Goal: Transaction & Acquisition: Purchase product/service

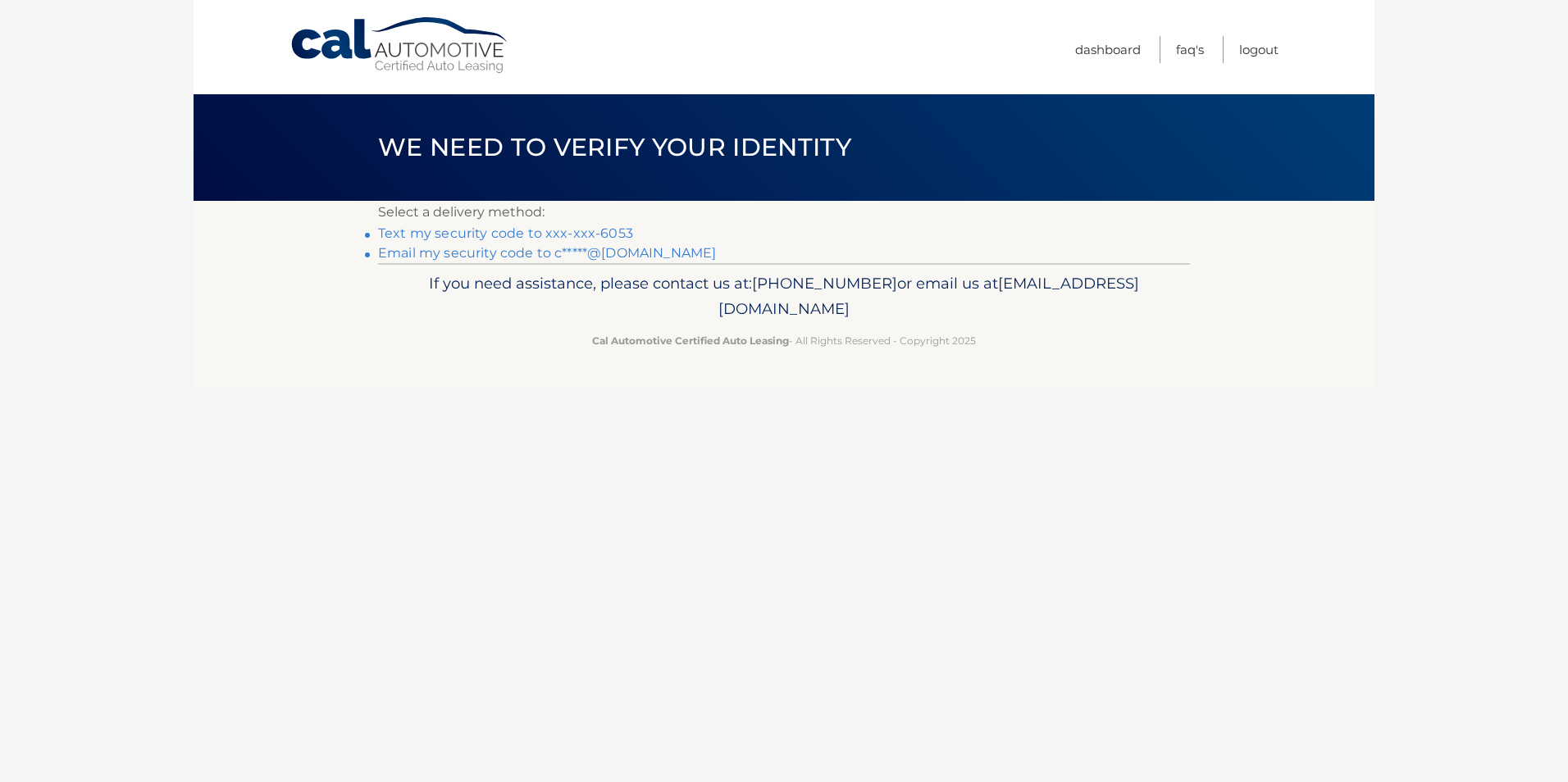
click at [581, 235] on link "Text my security code to xxx-xxx-6053" at bounding box center [506, 233] width 255 height 15
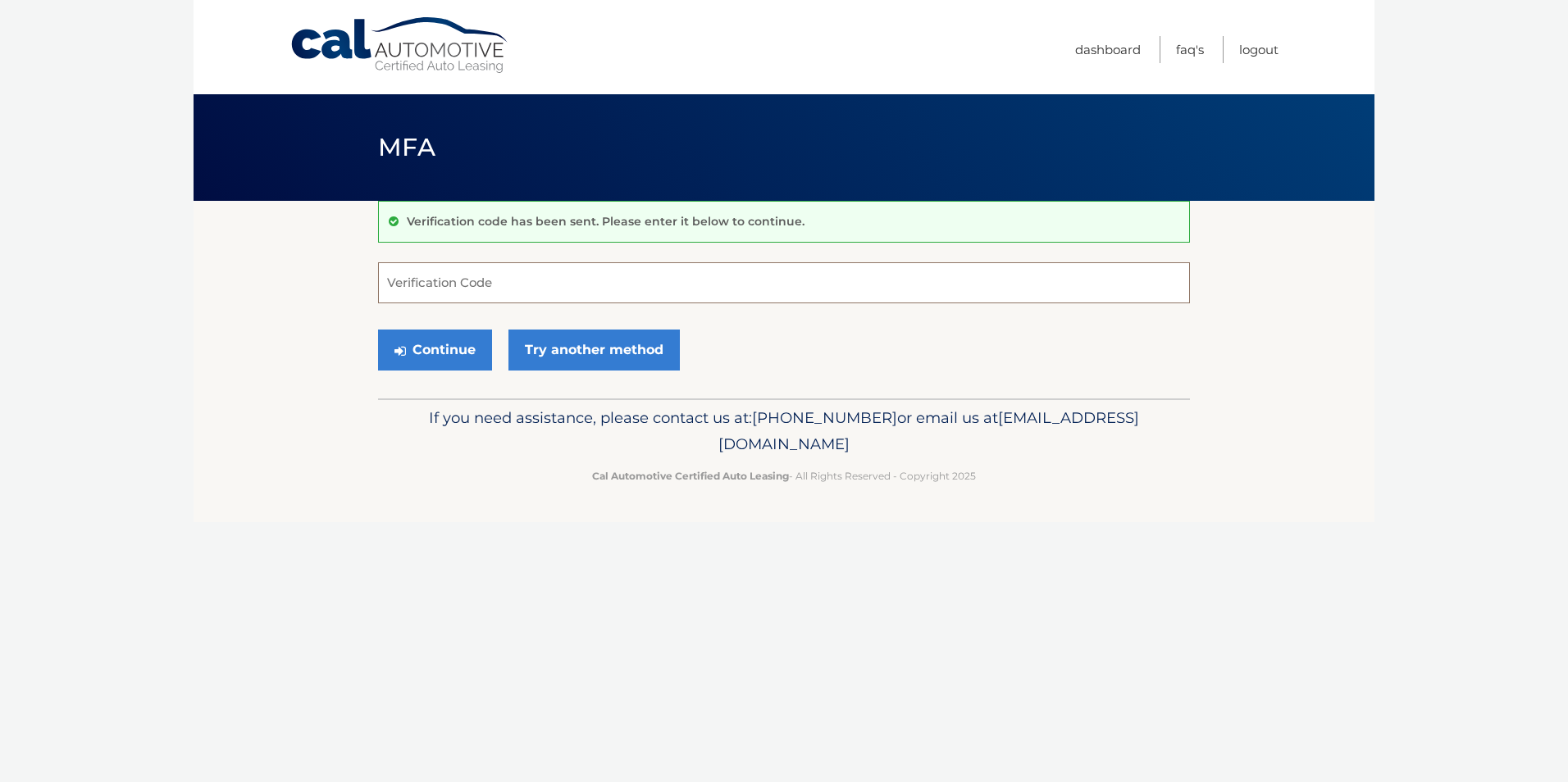
click at [426, 281] on input "Verification Code" at bounding box center [784, 282] width 812 height 41
type input "272725"
click at [429, 340] on button "Continue" at bounding box center [435, 350] width 114 height 41
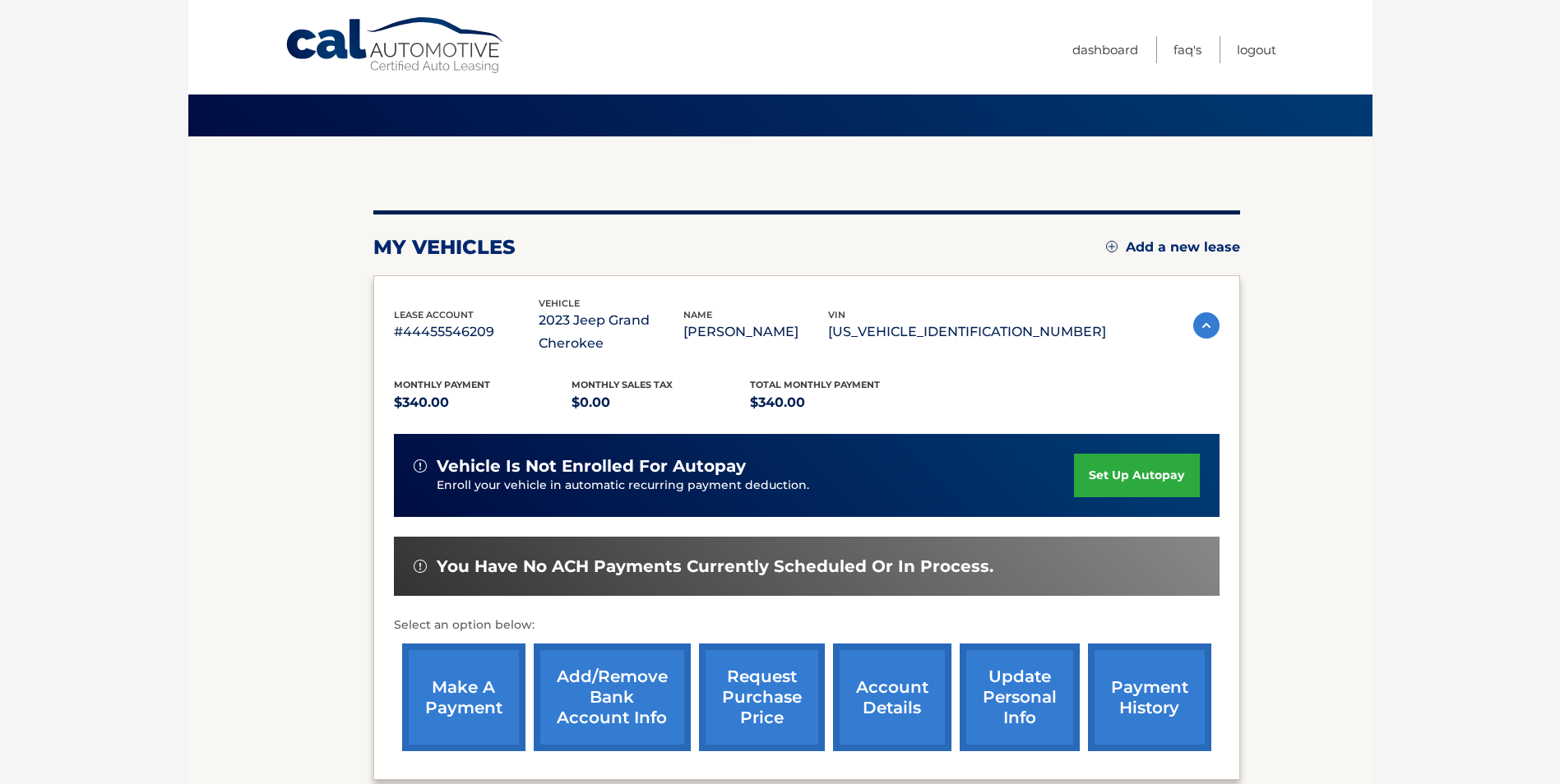
scroll to position [165, 0]
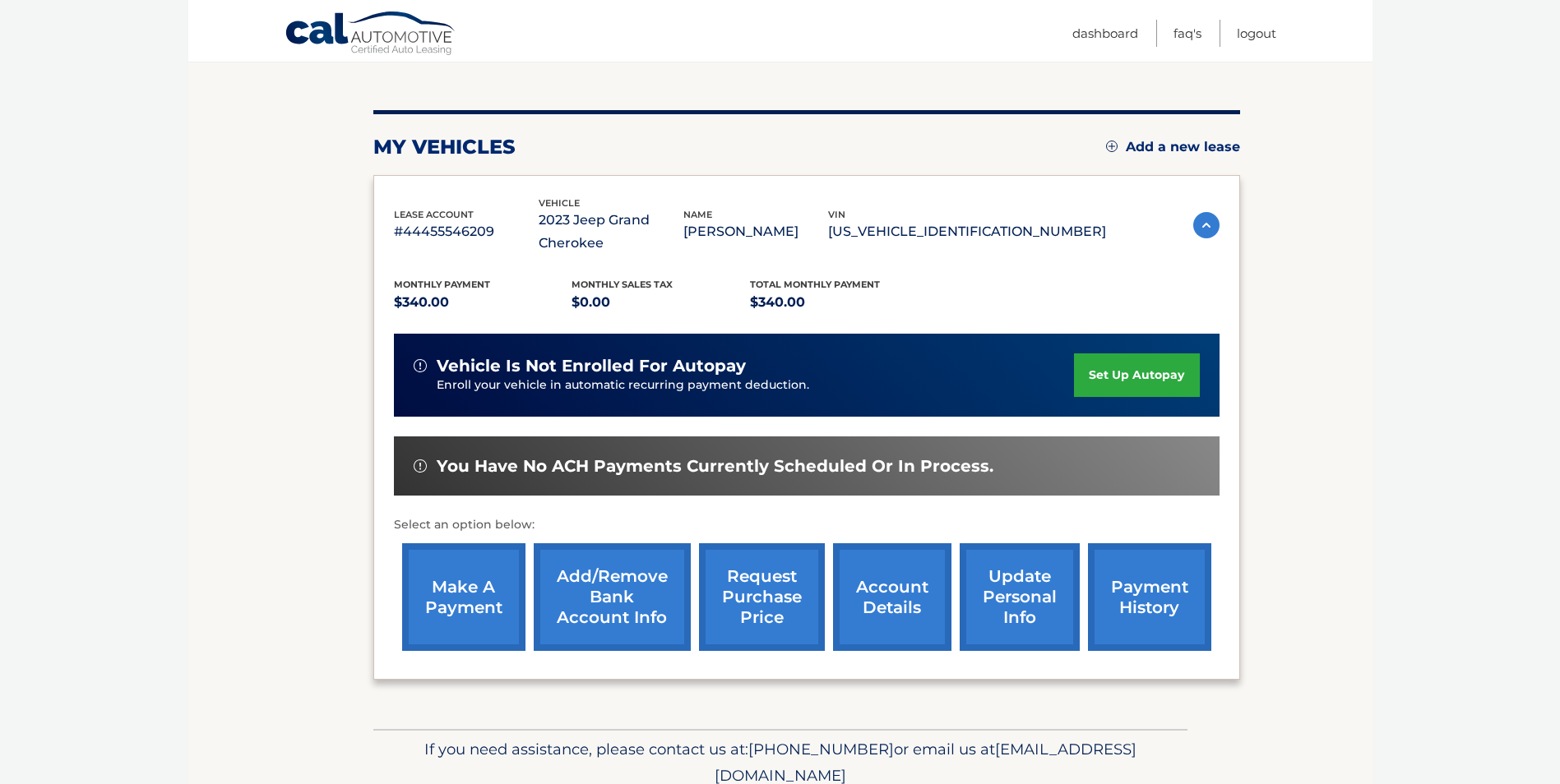
click at [450, 587] on link "make a payment" at bounding box center [463, 597] width 123 height 108
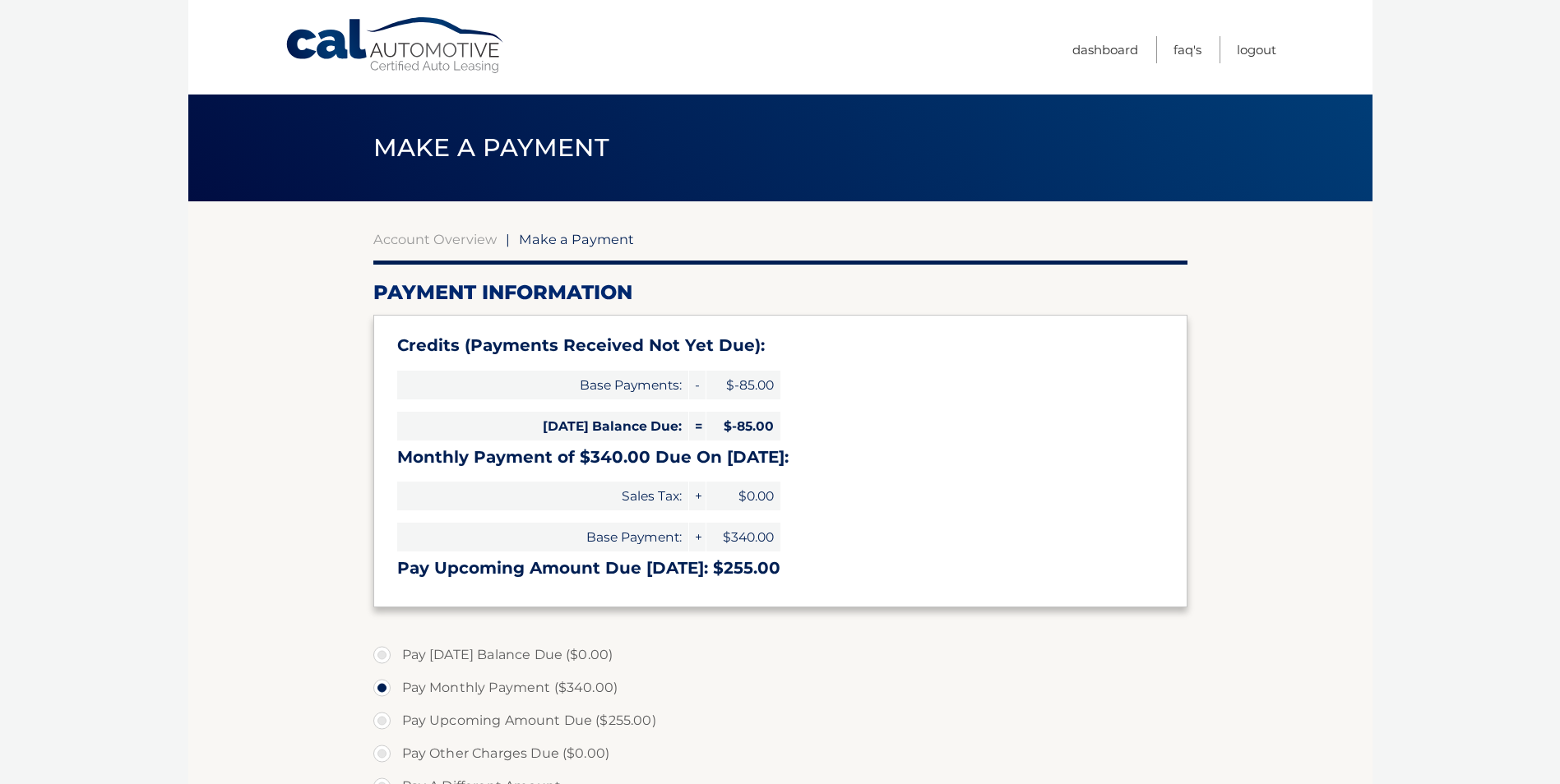
select select "YjY3ZDQzOTYtMjk1ZC00NzJmLTkyMjktMDQ4NjlkOTUxYmMz"
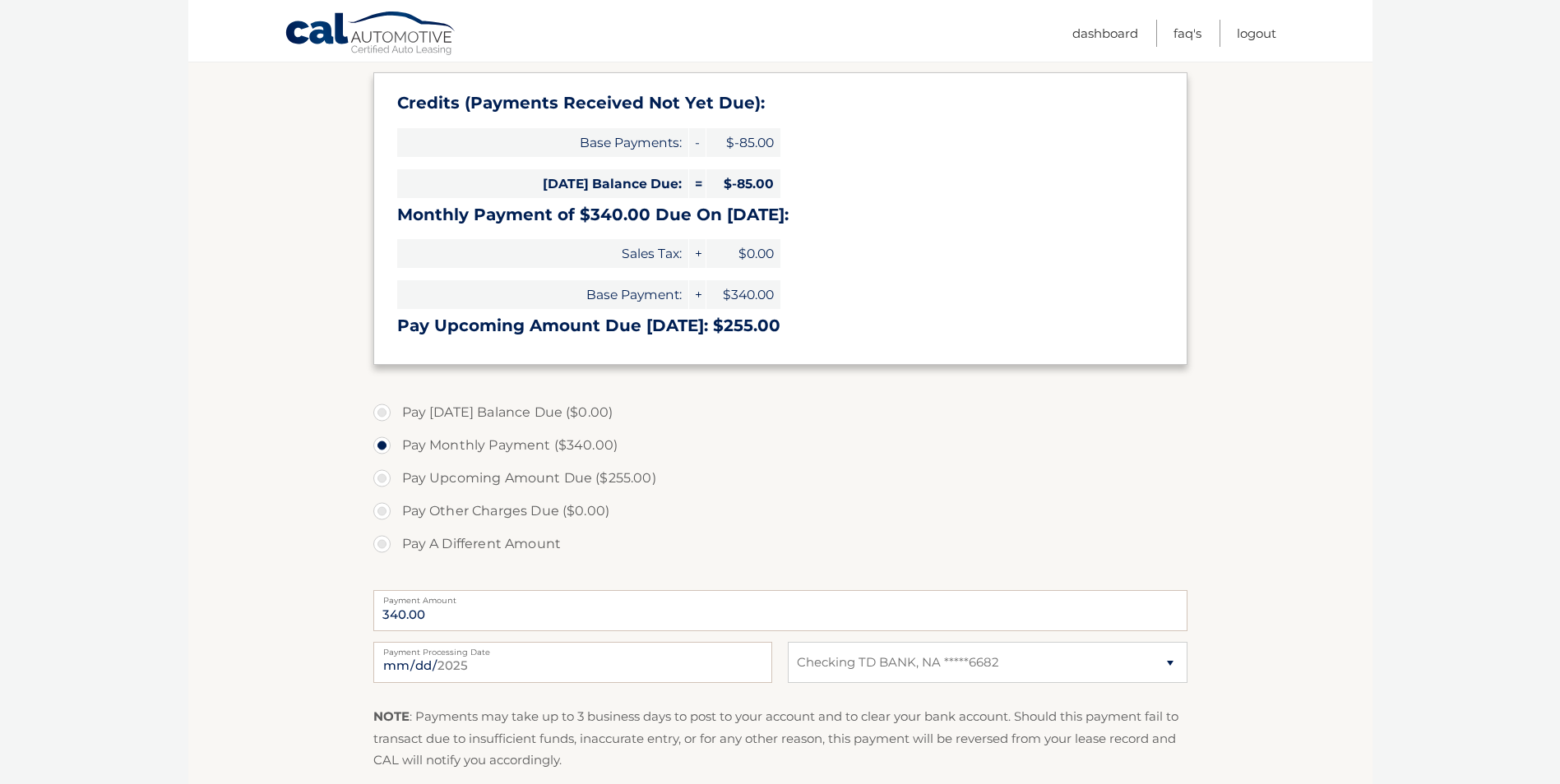
scroll to position [269, 0]
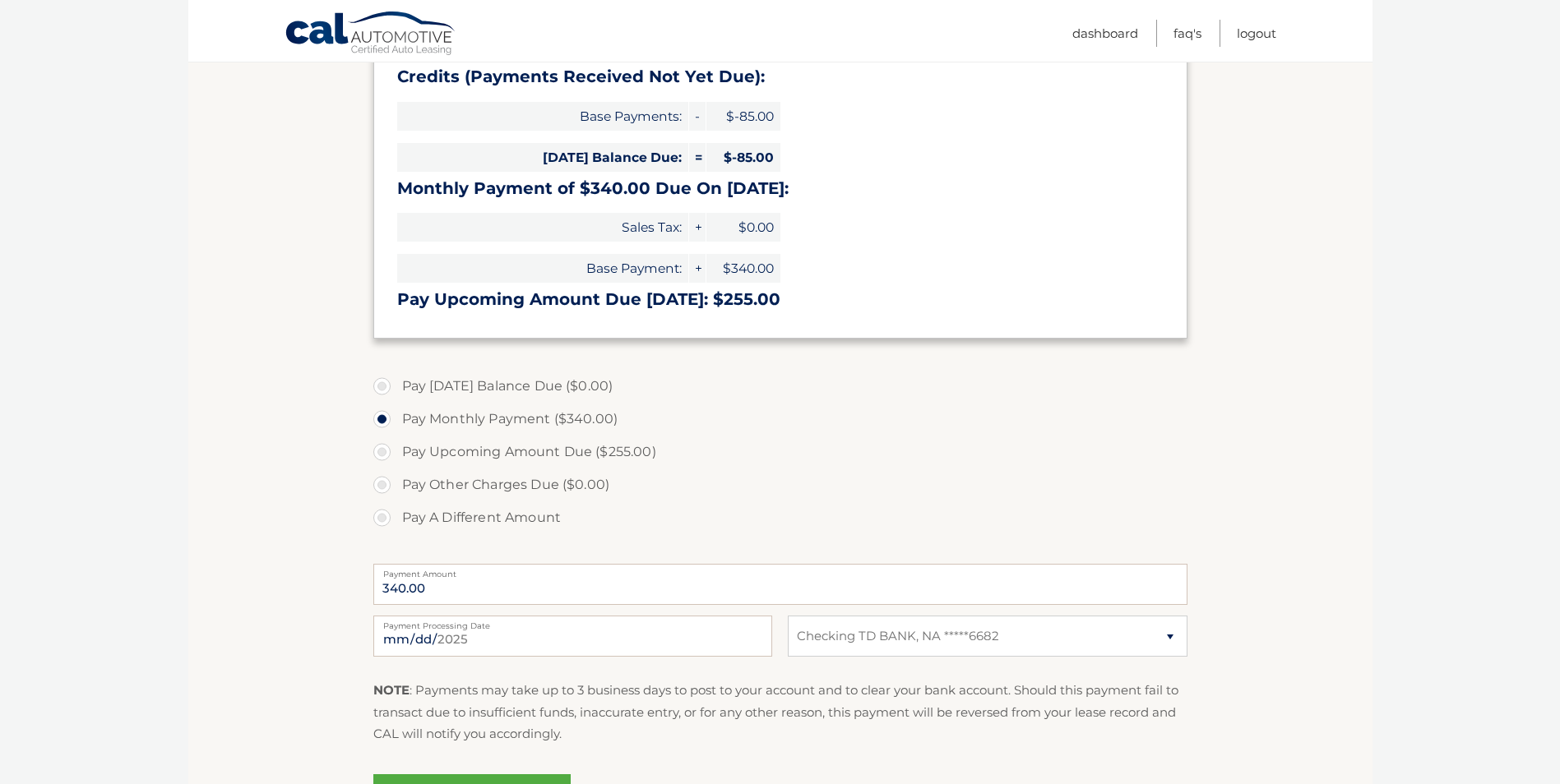
click at [387, 511] on label "Pay A Different Amount" at bounding box center [780, 518] width 814 height 32
click at [387, 511] on input "Pay A Different Amount" at bounding box center [388, 515] width 16 height 27
radio input "true"
type input "85.00"
click at [405, 631] on input "2025-08-26" at bounding box center [573, 636] width 399 height 41
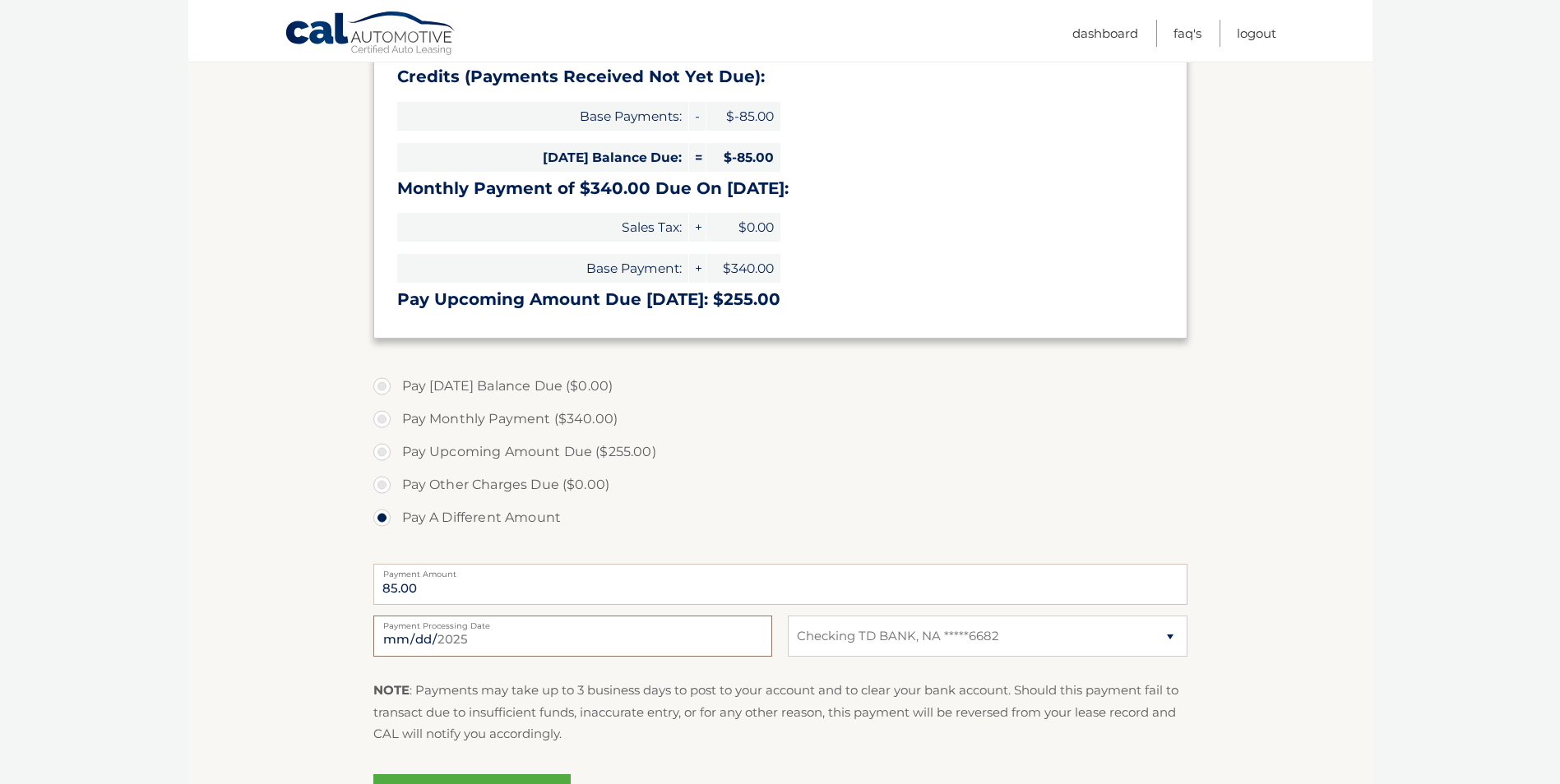
type input "2025-08-31"
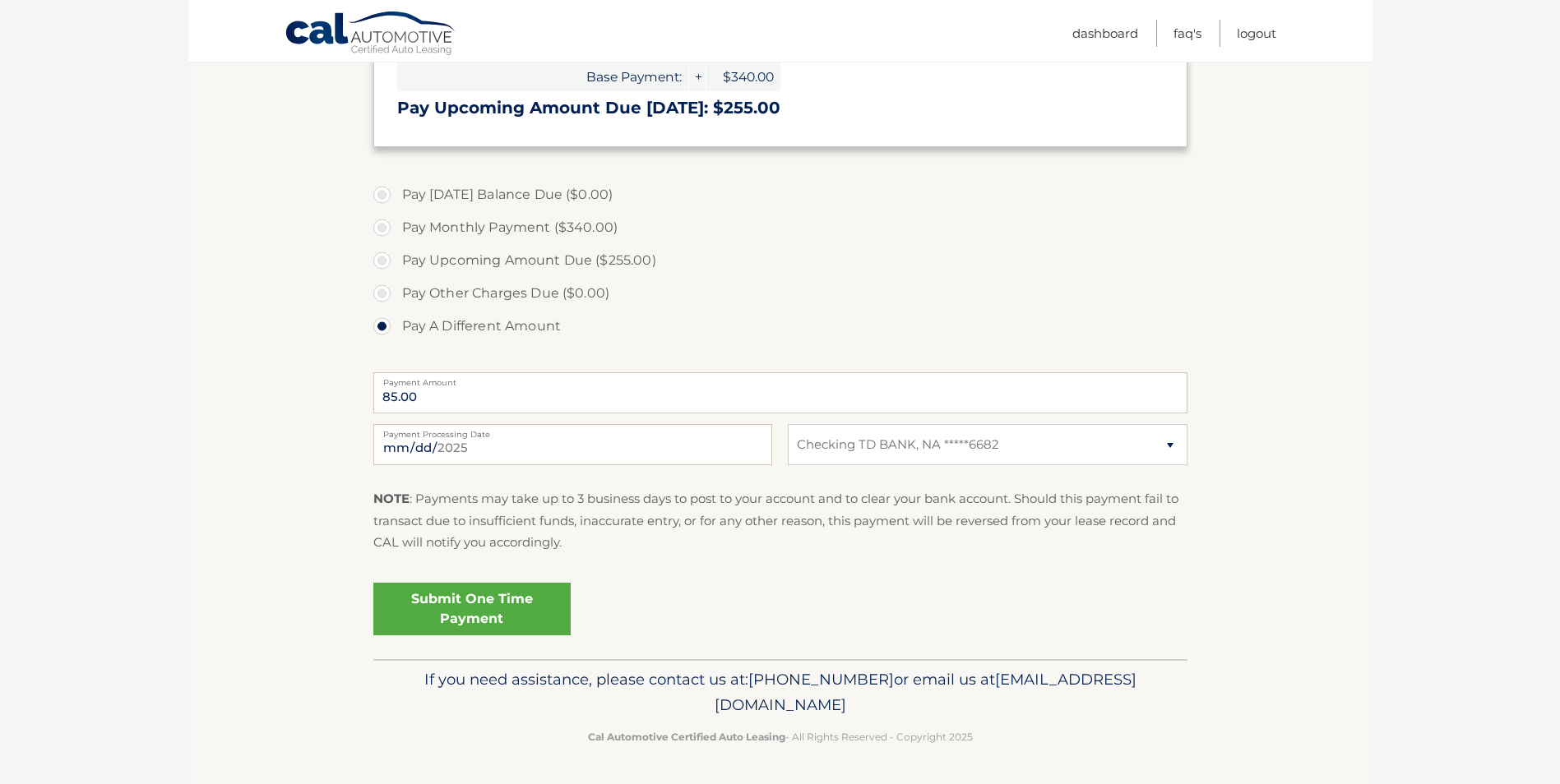
click at [498, 612] on link "Submit One Time Payment" at bounding box center [472, 608] width 198 height 53
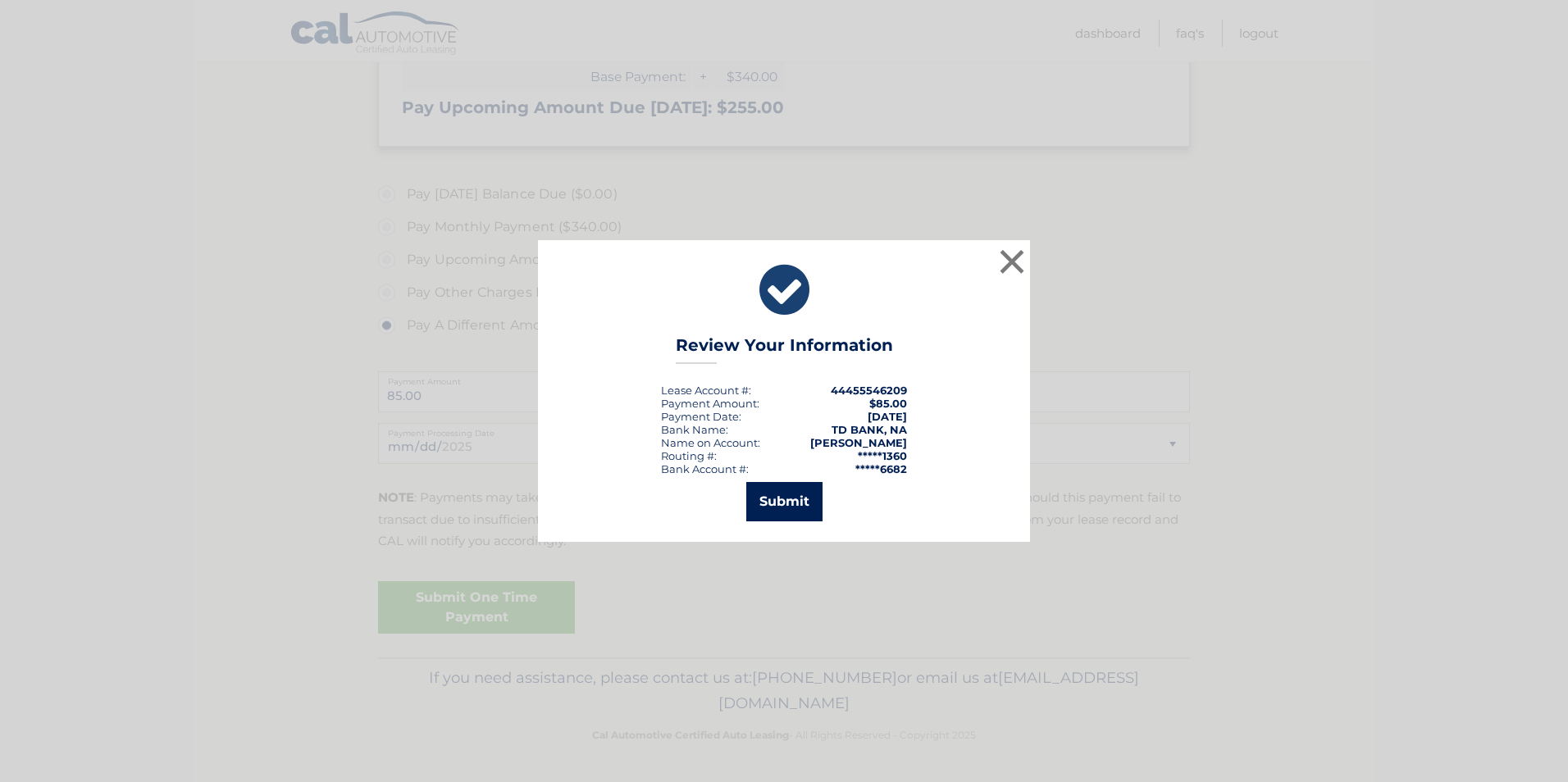
click at [790, 511] on button "Submit" at bounding box center [784, 501] width 76 height 39
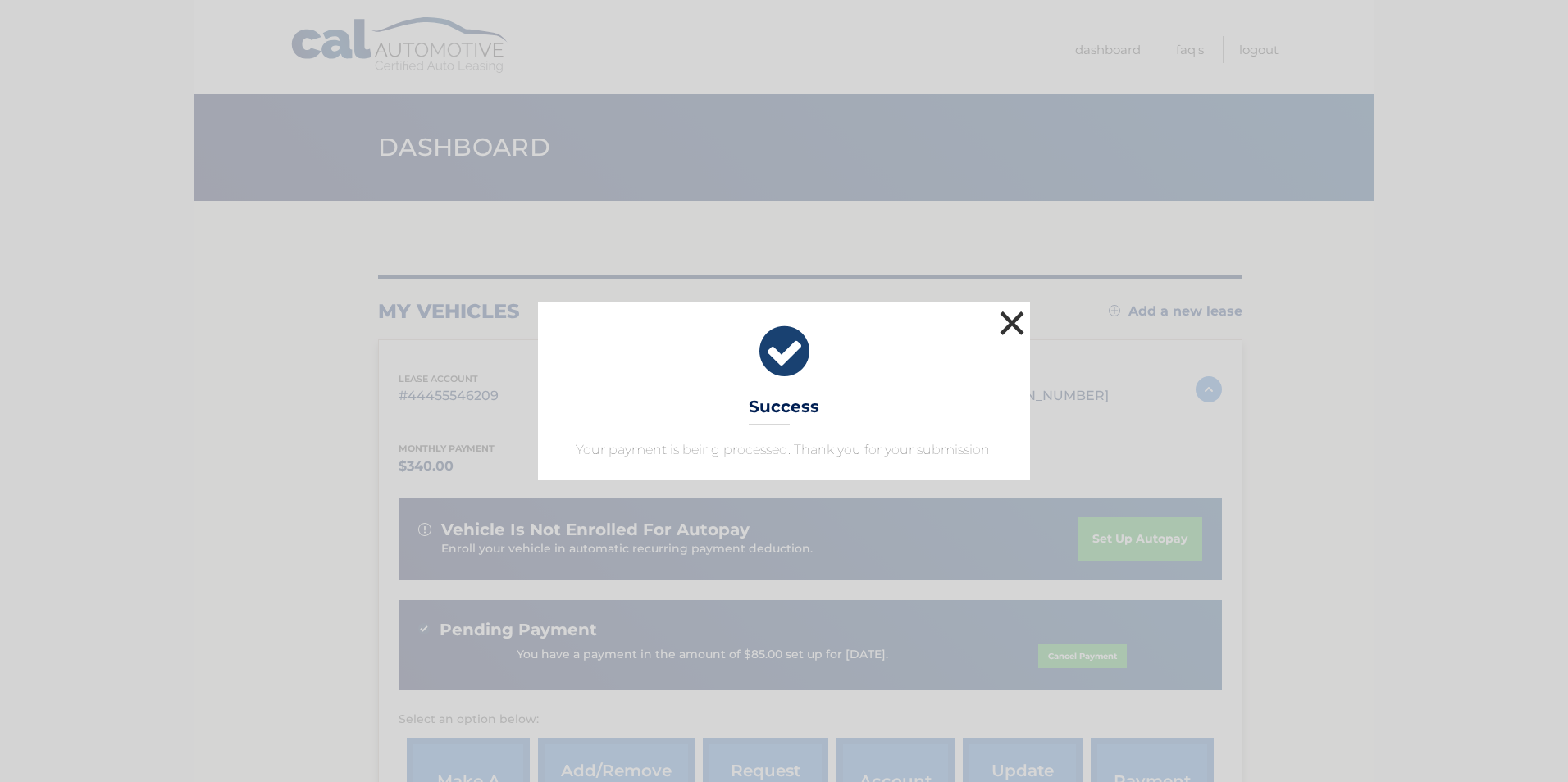
click at [1017, 321] on button "×" at bounding box center [1012, 323] width 32 height 32
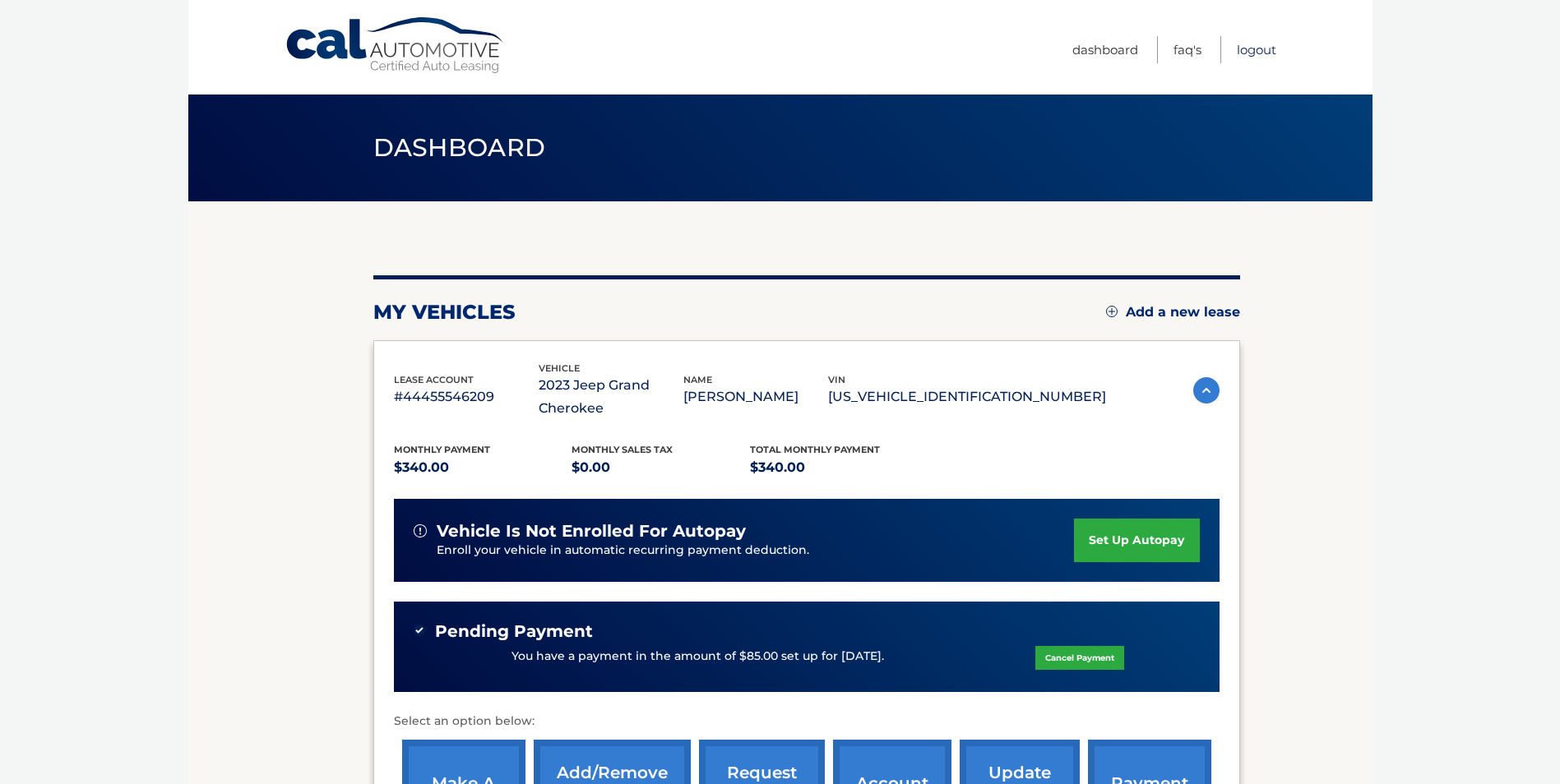
click at [1245, 48] on link "Logout" at bounding box center [1256, 50] width 39 height 27
